Goal: Use online tool/utility: Use online tool/utility

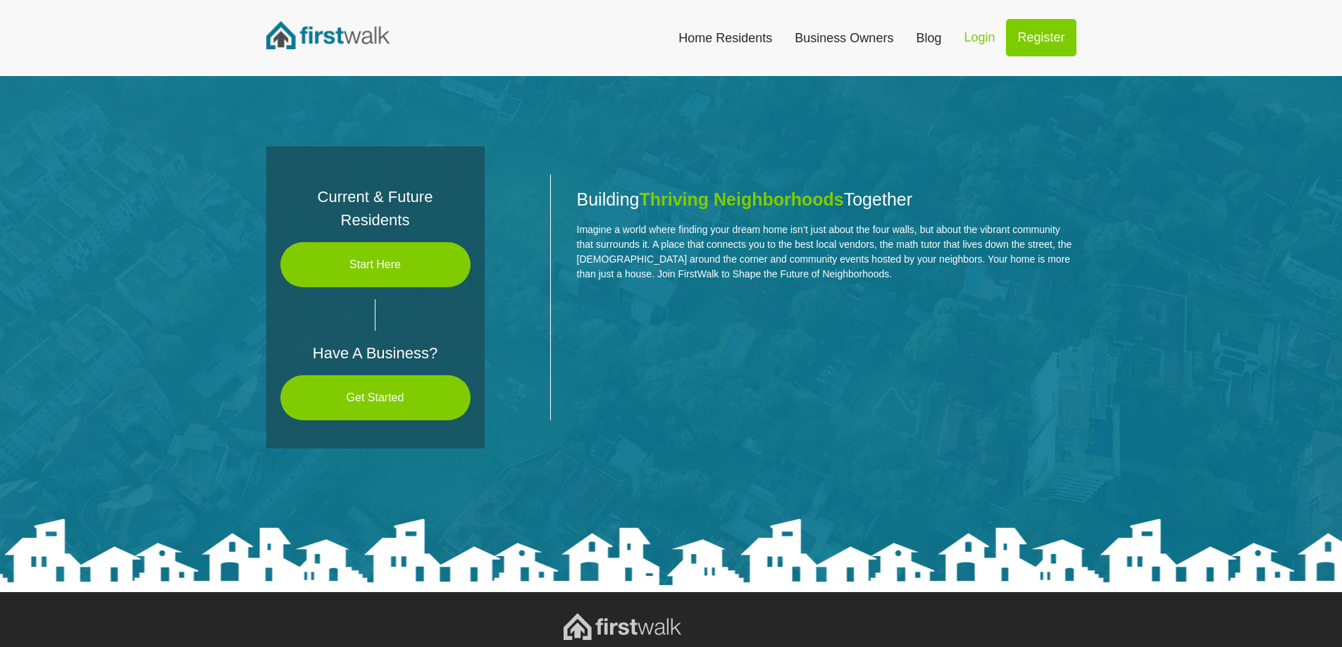
click at [426, 267] on link "Start Here" at bounding box center [375, 264] width 190 height 45
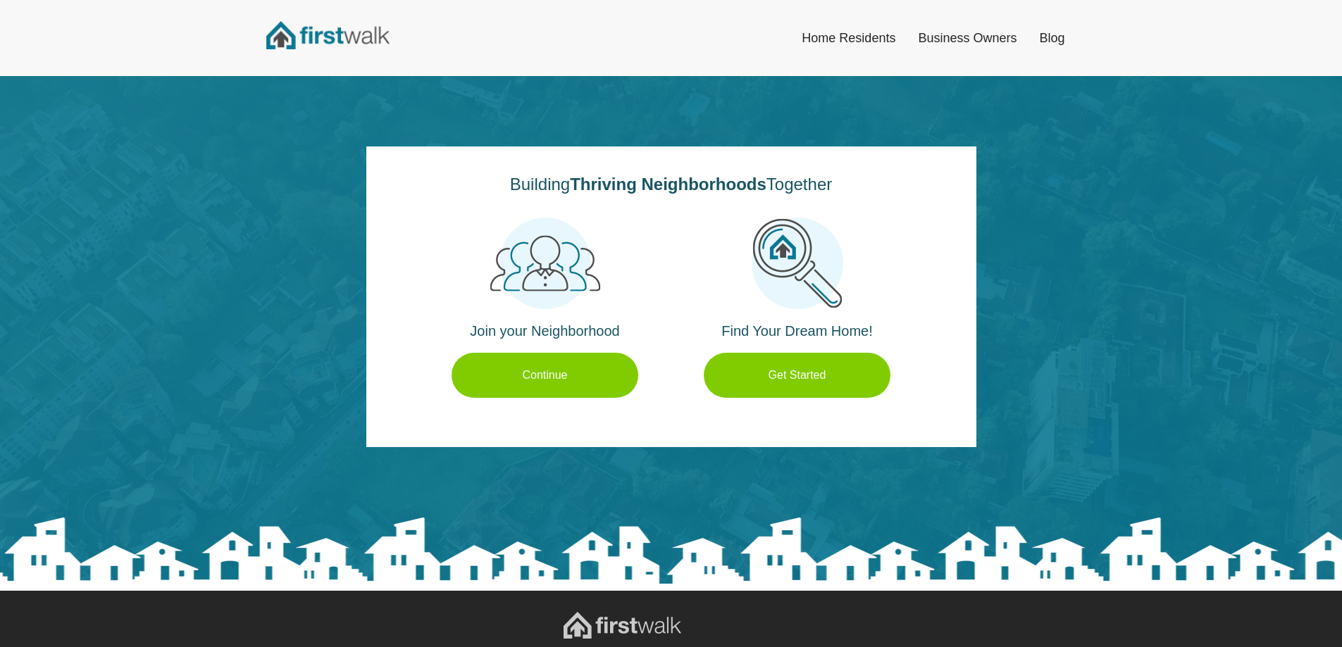
click at [790, 383] on link "Get Started" at bounding box center [797, 375] width 187 height 45
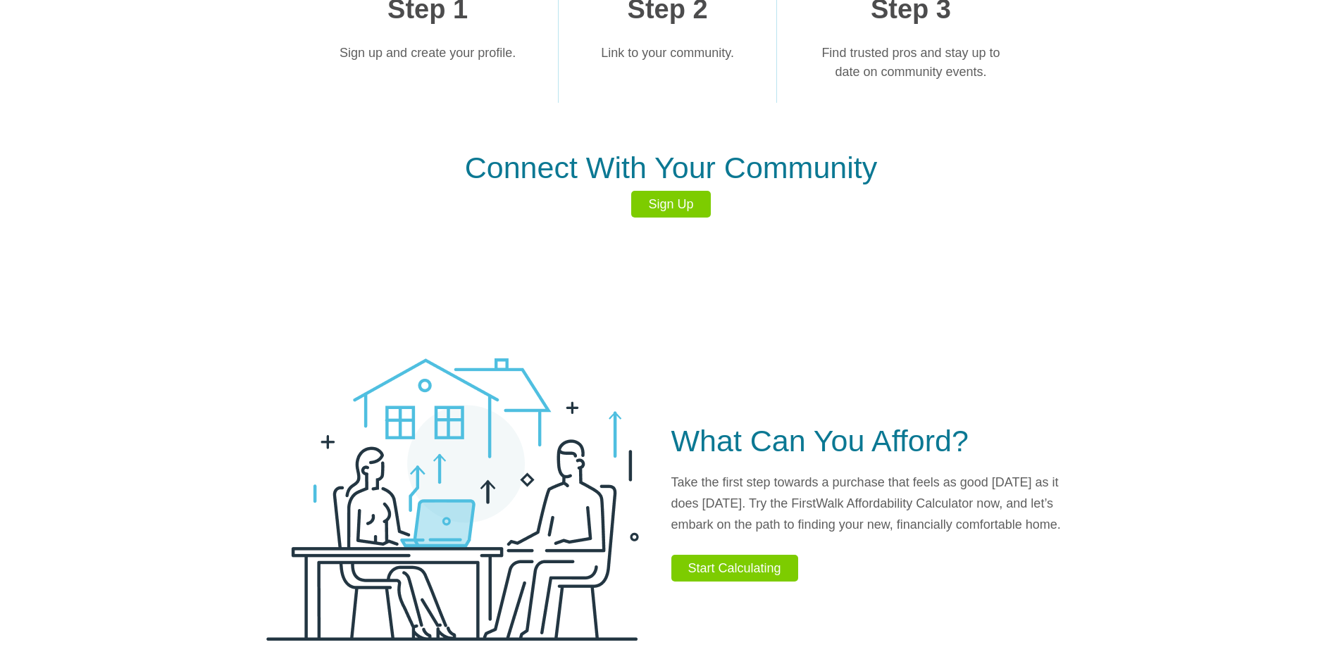
scroll to position [1296, 0]
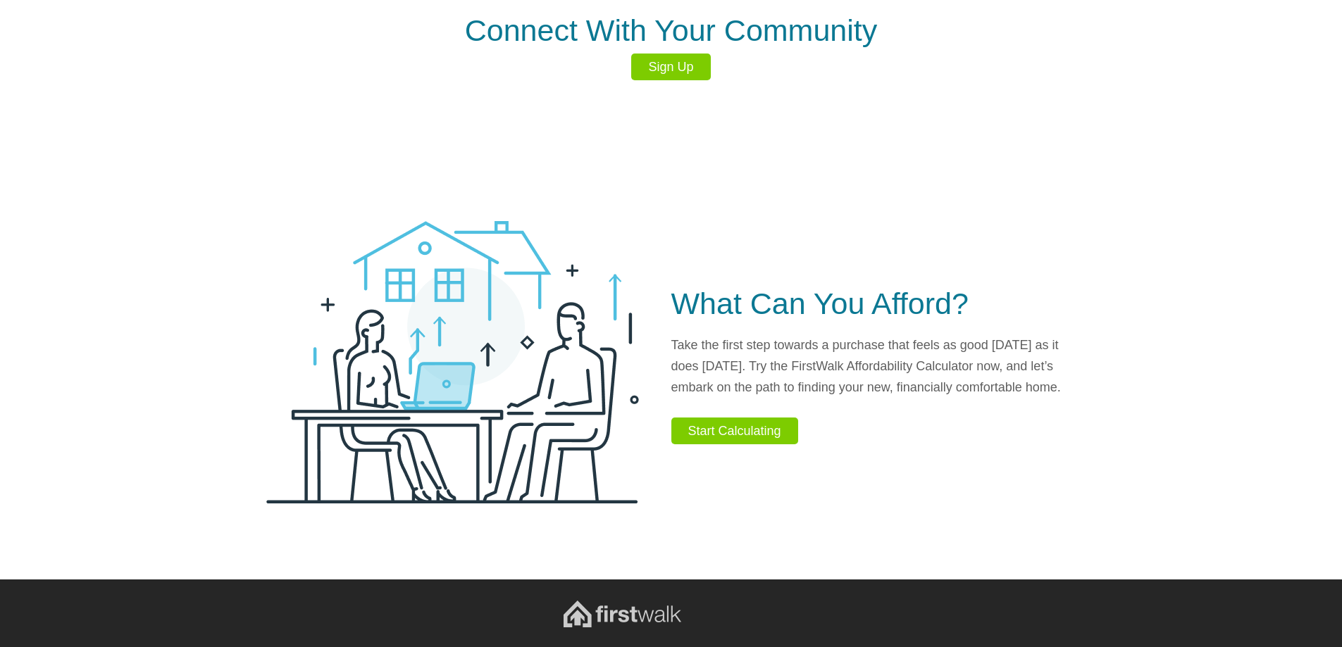
click at [752, 432] on link "Start Calculating" at bounding box center [734, 431] width 127 height 27
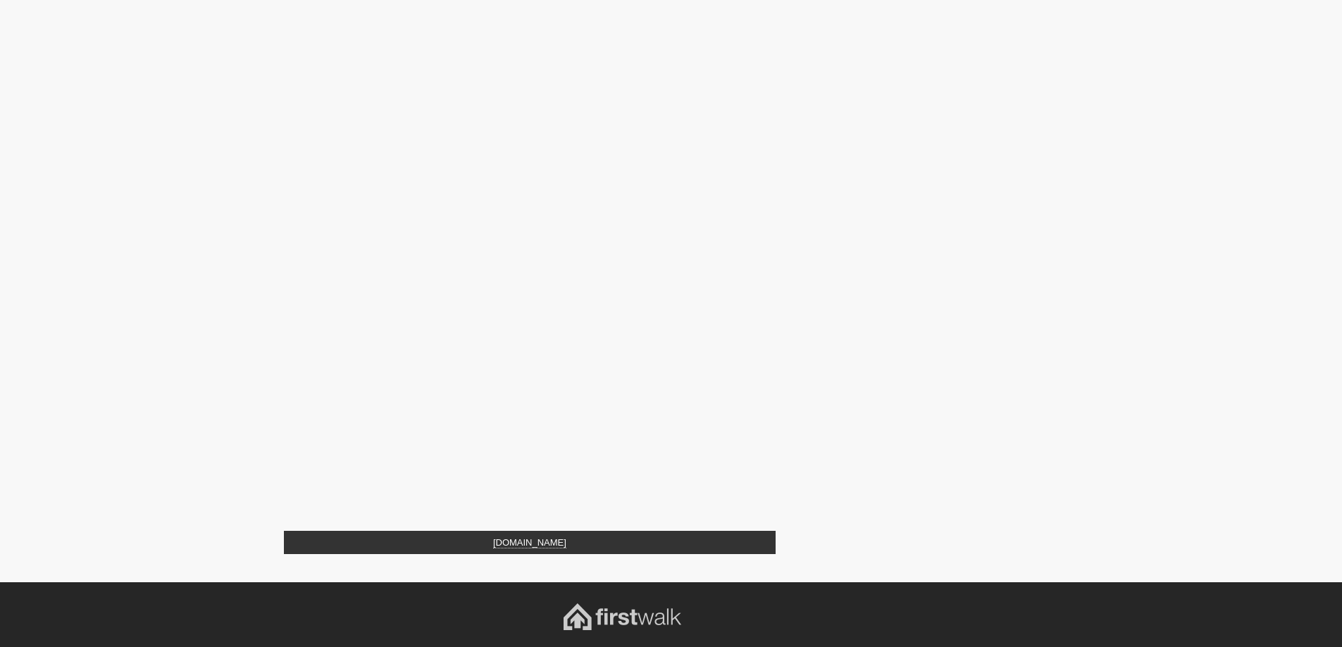
scroll to position [352, 0]
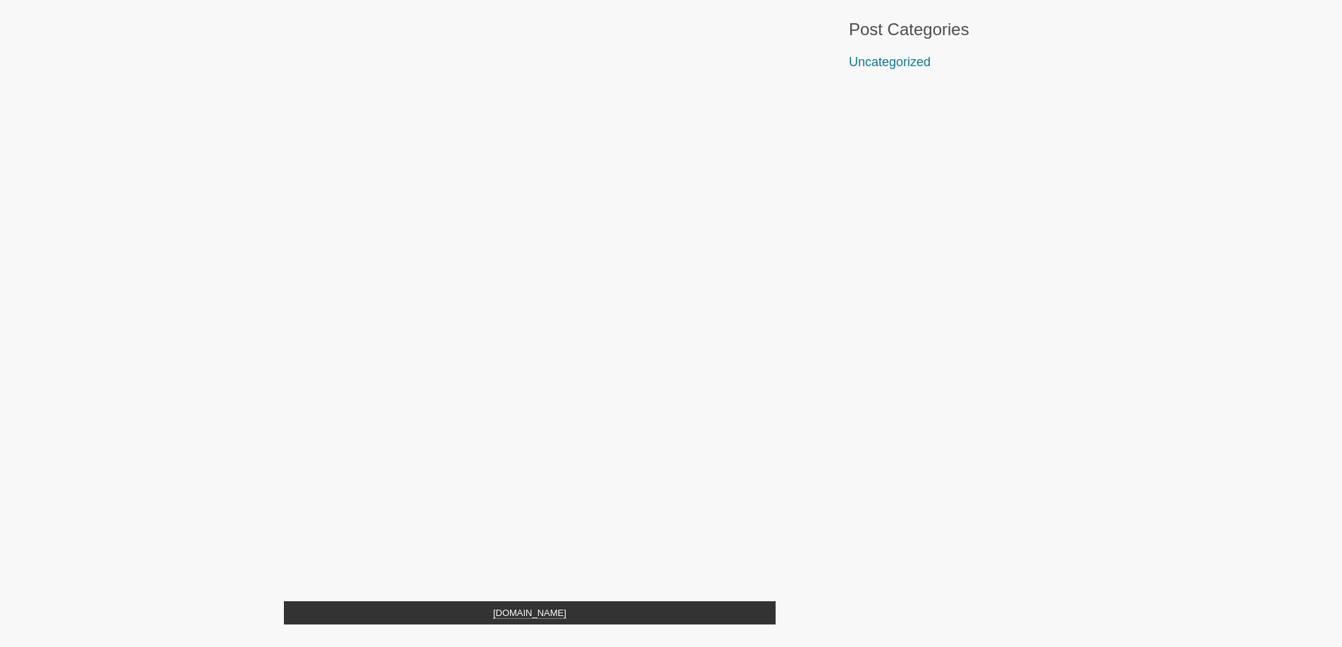
click at [826, 287] on div "How Much New Home Can I [GEOGRAPHIC_DATA]? We know new homes and know how impor…" at bounding box center [671, 261] width 831 height 783
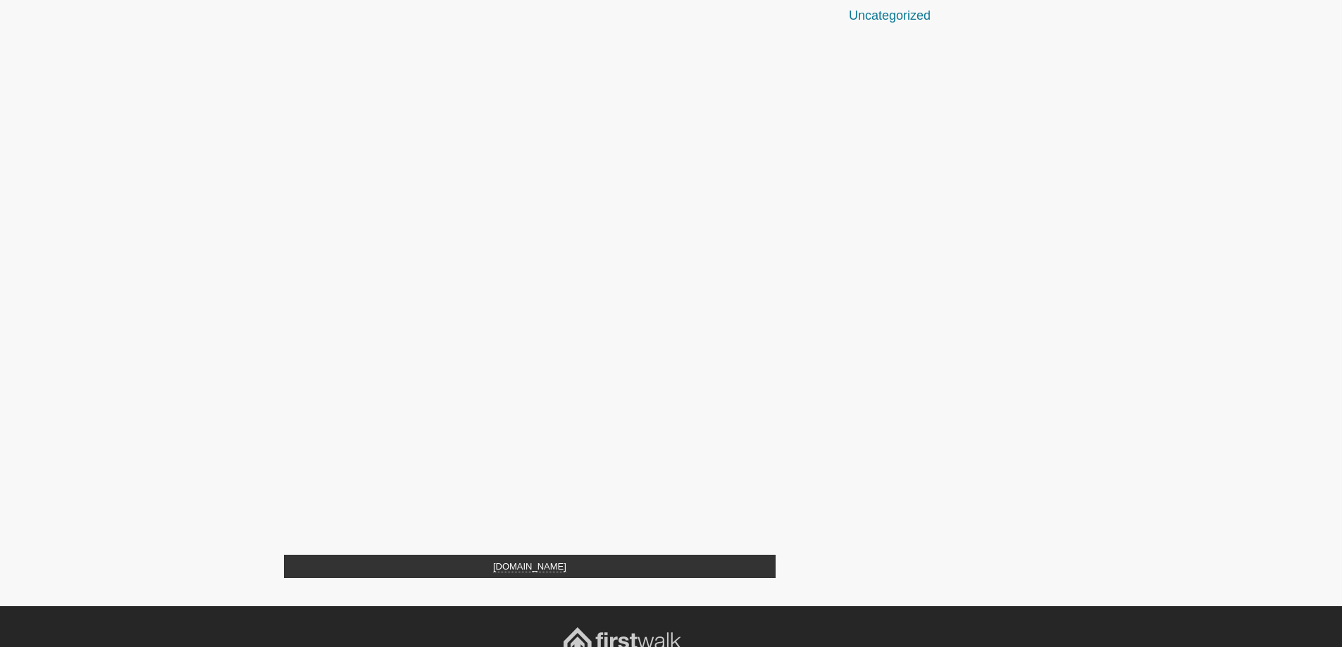
scroll to position [423, 0]
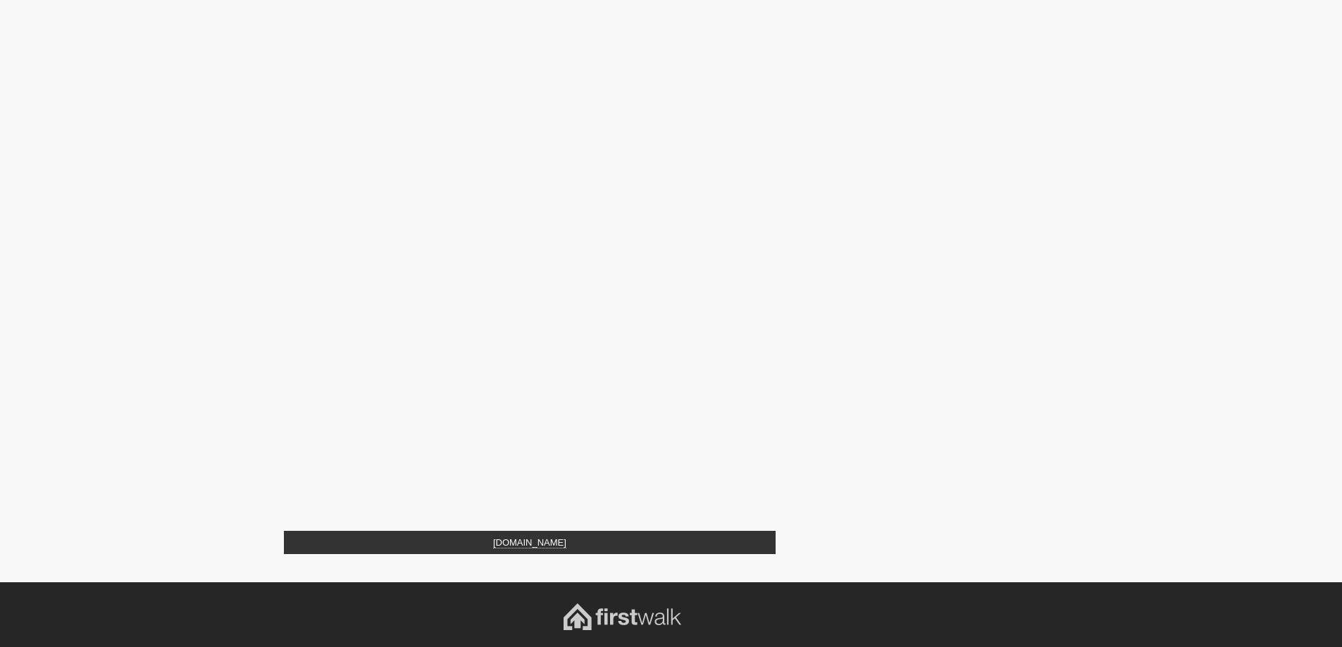
click at [212, 182] on article "New Home Mortgage Calculator Home New Home Mortgage Calculator How Much New Hom…" at bounding box center [671, 117] width 1342 height 929
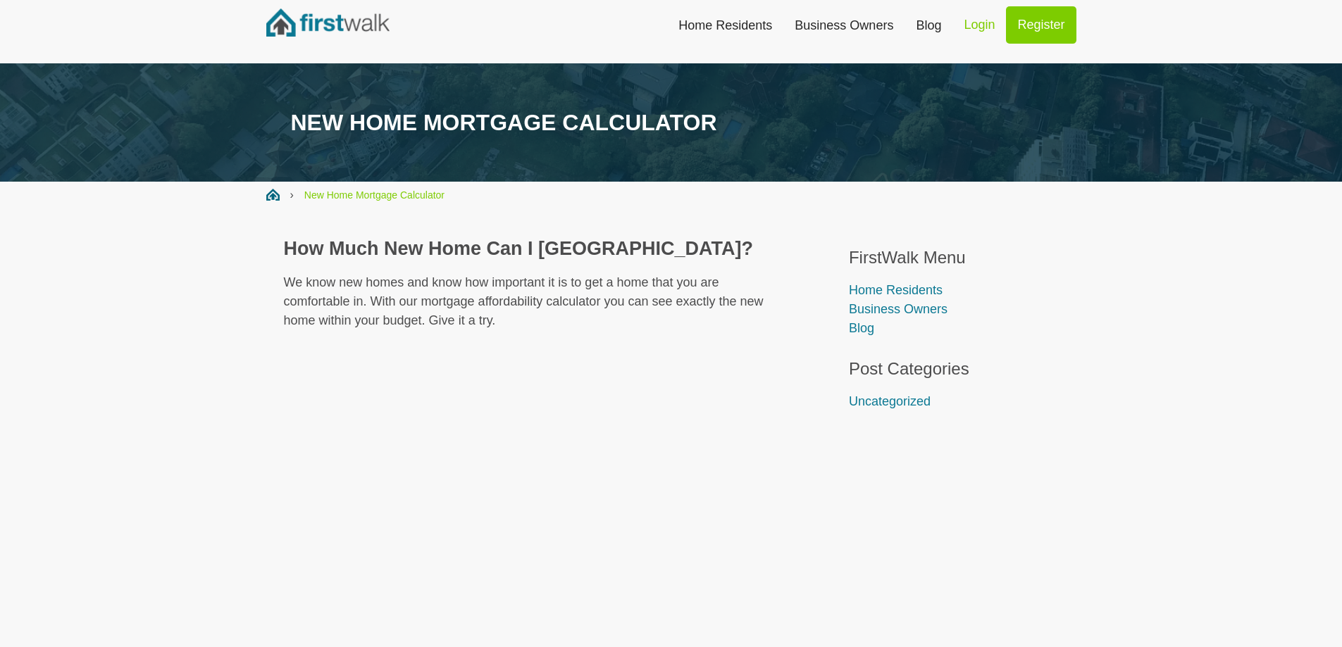
scroll to position [0, 0]
